Goal: Find specific page/section: Find specific page/section

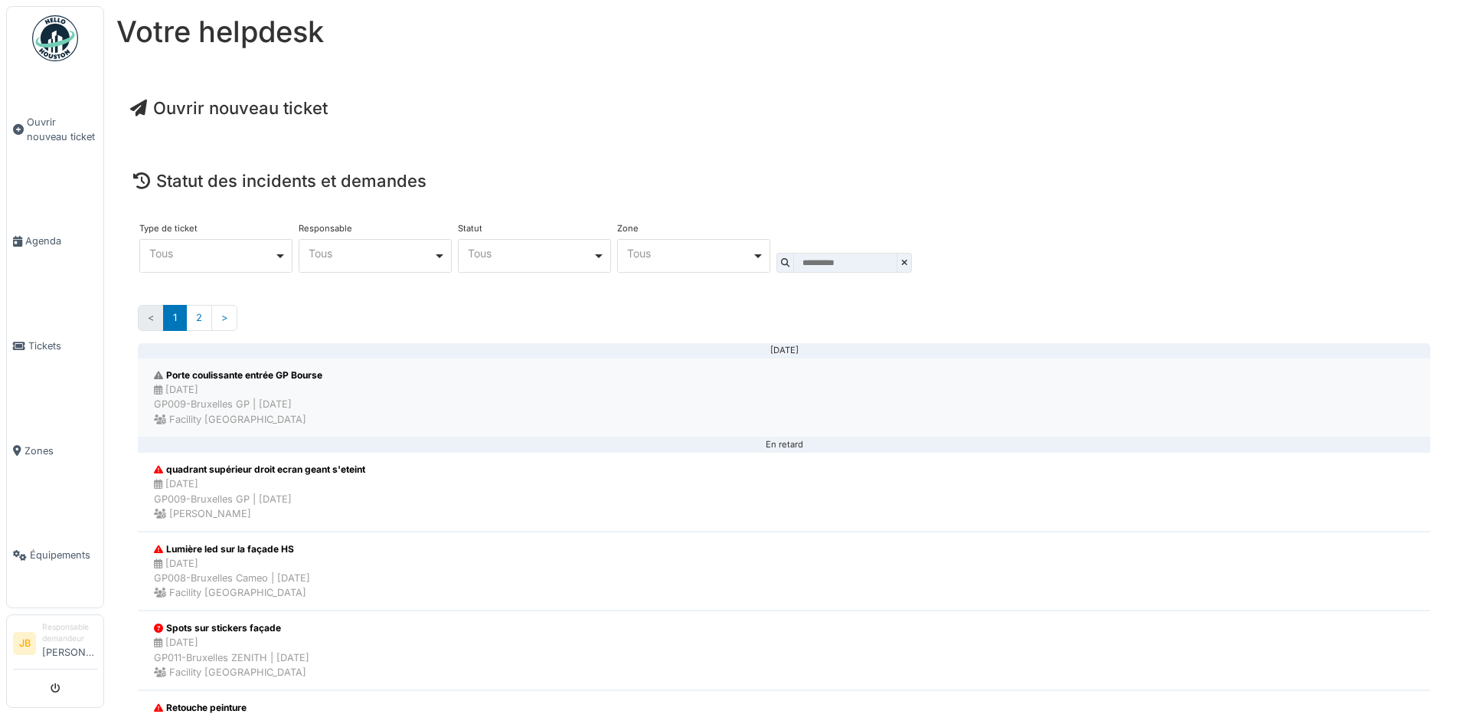
click at [417, 383] on li "Porte coulissante entrée GP Bourse [DATE] GP009-Bruxelles GP | [DATE] Facility …" at bounding box center [784, 398] width 1293 height 80
